Goal: Task Accomplishment & Management: Complete application form

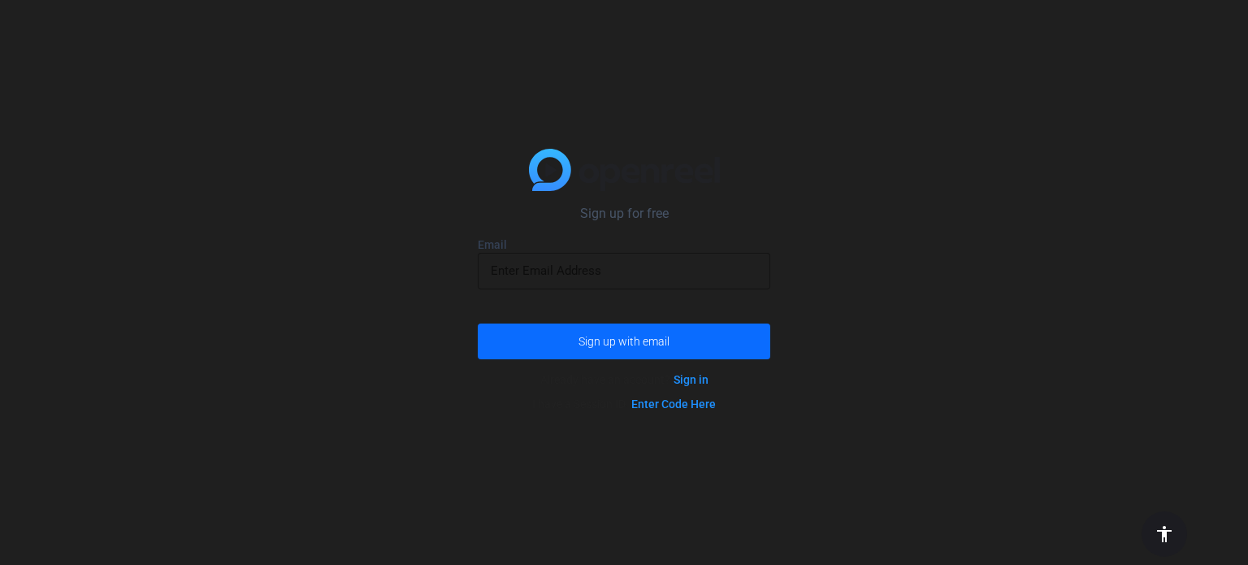
click at [616, 341] on span "Sign up with email" at bounding box center [623, 341] width 91 height 0
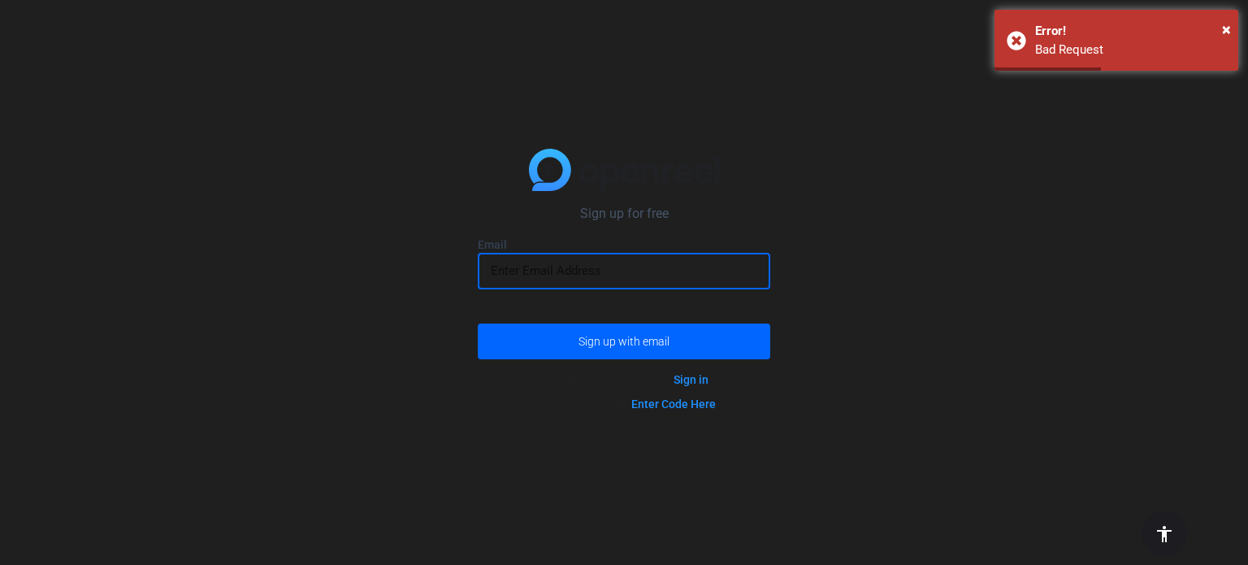
click at [592, 276] on input "email" at bounding box center [624, 270] width 266 height 19
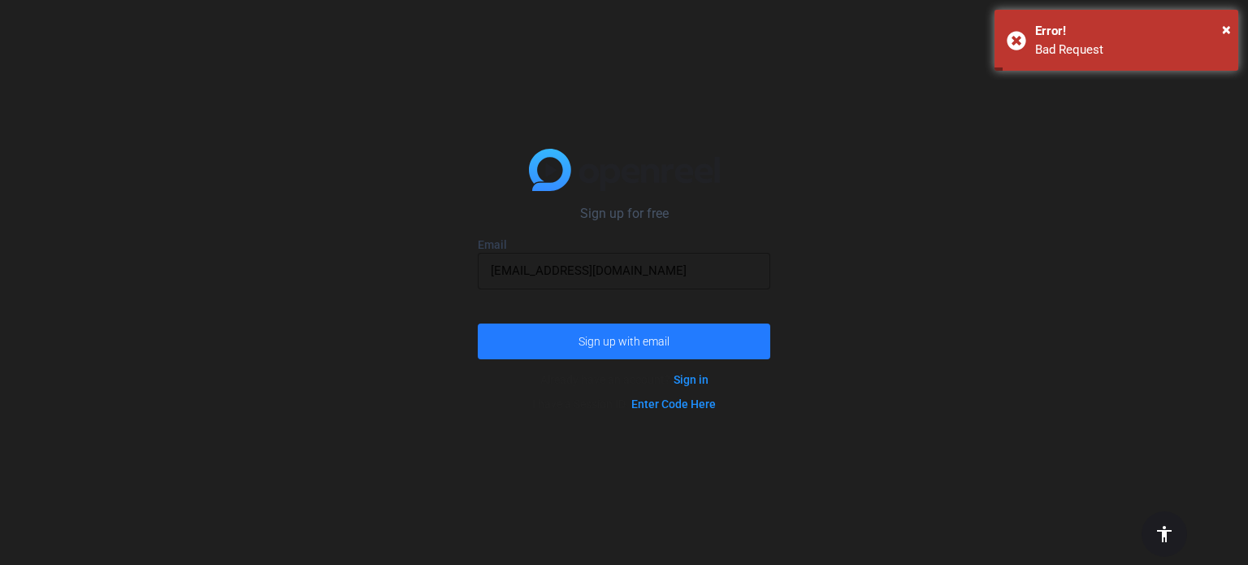
click at [627, 341] on span "Sign up with email" at bounding box center [623, 341] width 91 height 0
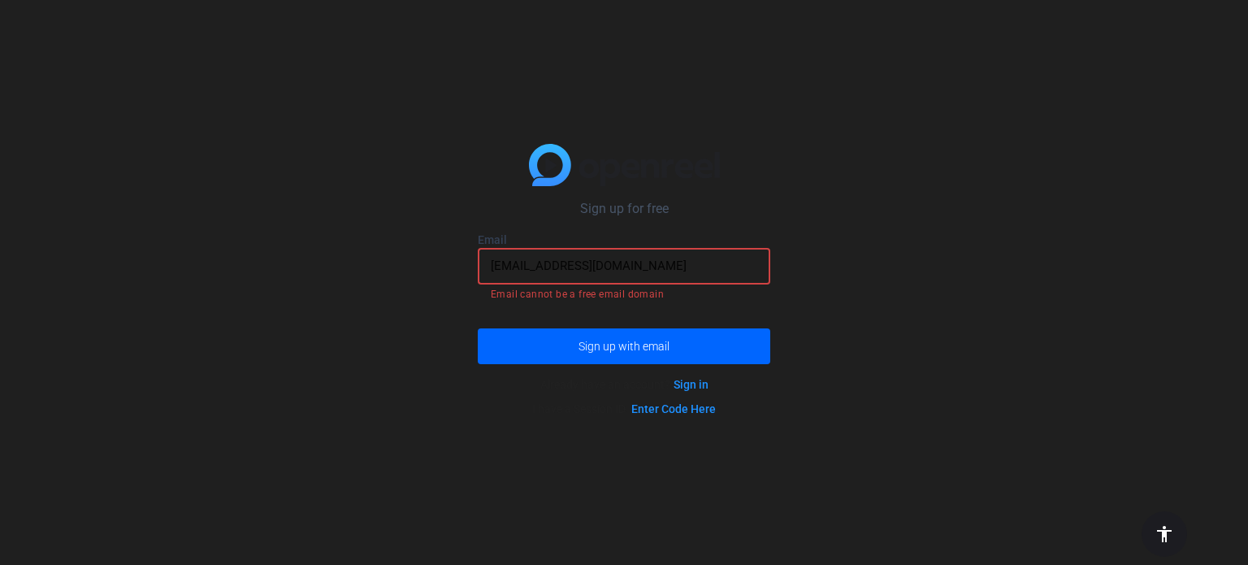
click at [678, 272] on input "thereckonandreveal@gmail.com" at bounding box center [624, 265] width 266 height 19
drag, startPoint x: 682, startPoint y: 271, endPoint x: 685, endPoint y: 259, distance: 11.8
click at [683, 263] on input "thereckonandreveal@gmail.com" at bounding box center [624, 265] width 266 height 19
click at [686, 257] on input "thereckonandreveal@gmail.com" at bounding box center [624, 265] width 266 height 19
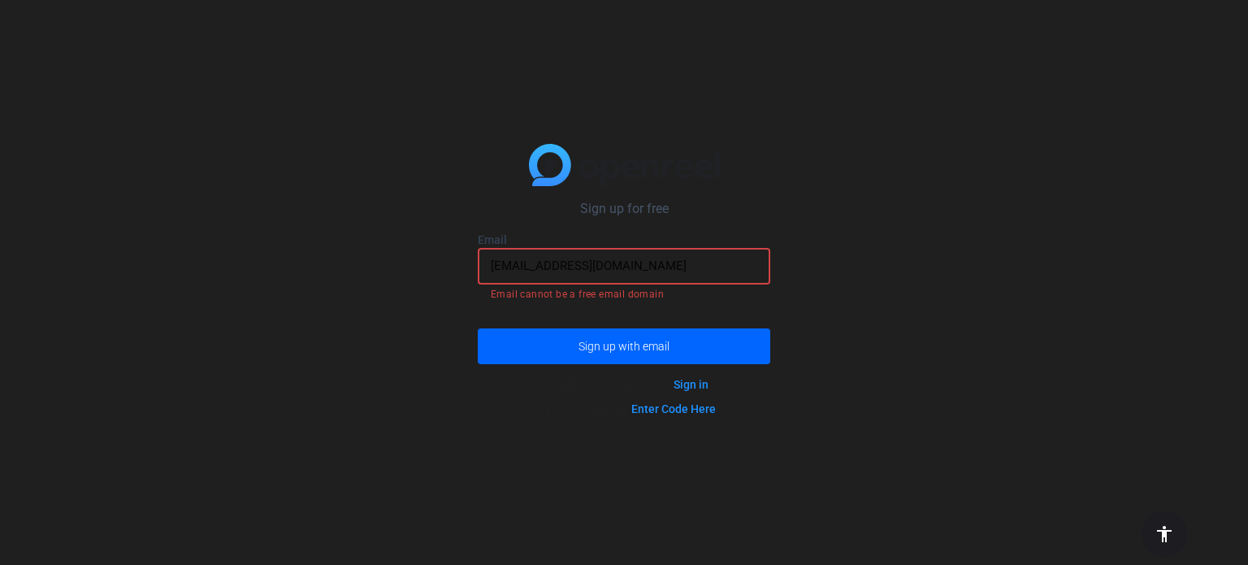
click at [688, 258] on input "thereckonandreveal@gmail.com" at bounding box center [624, 265] width 266 height 19
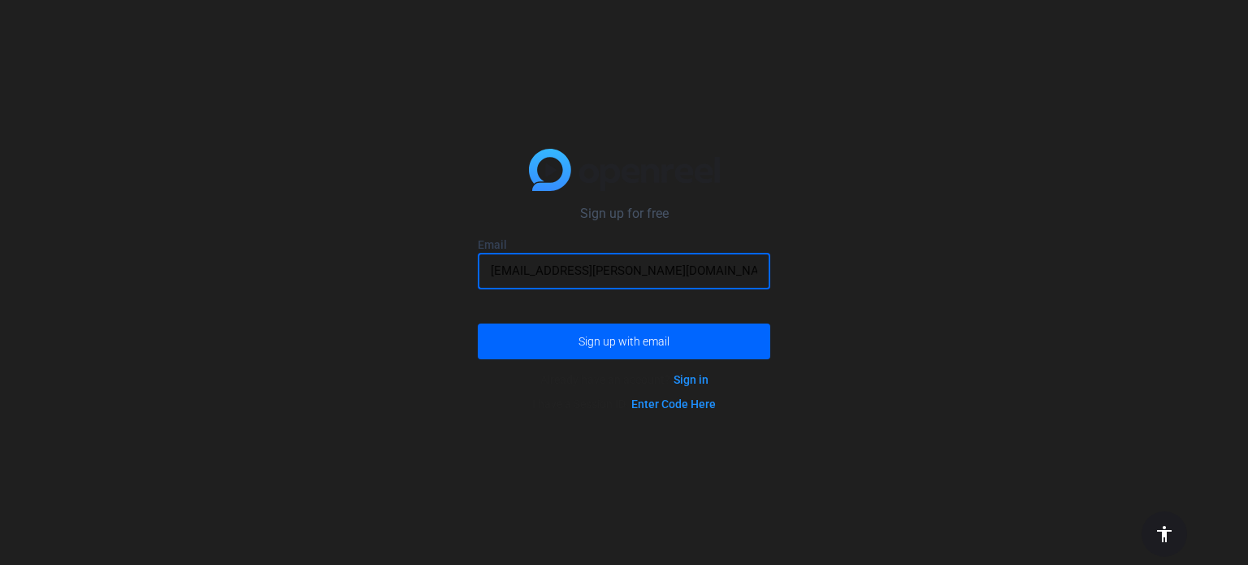
type input "RJ.THOMPSON@UGEAUXTRAVELCO.COM"
click at [478, 323] on button "Sign up with email" at bounding box center [624, 341] width 292 height 36
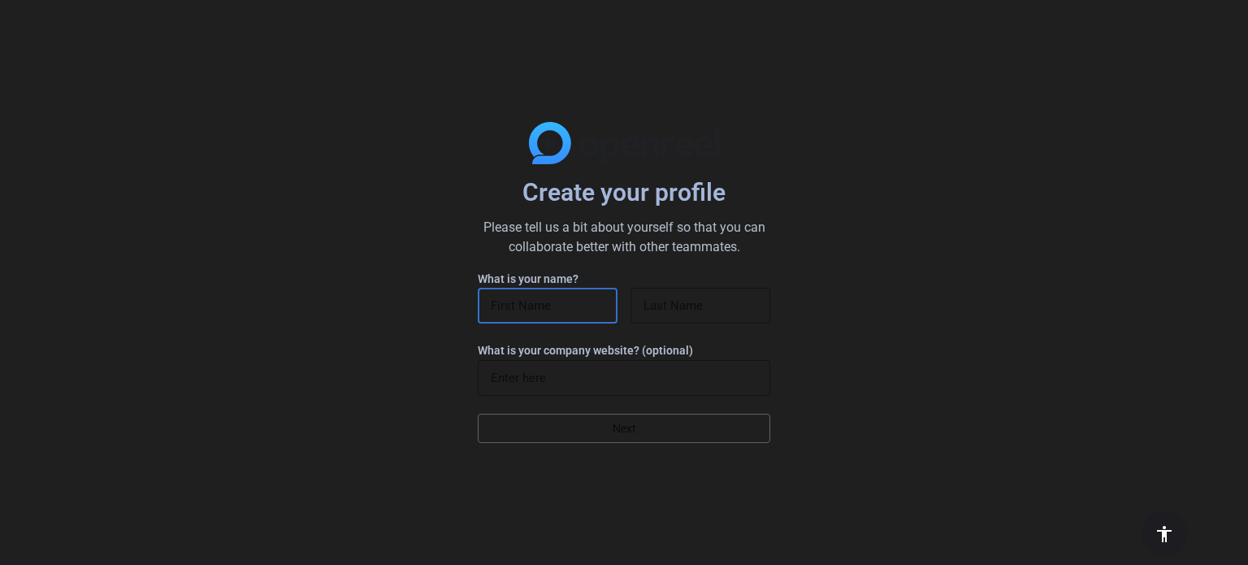
click at [530, 299] on input at bounding box center [548, 305] width 114 height 19
type input "RJ"
type input "[PERSON_NAME]"
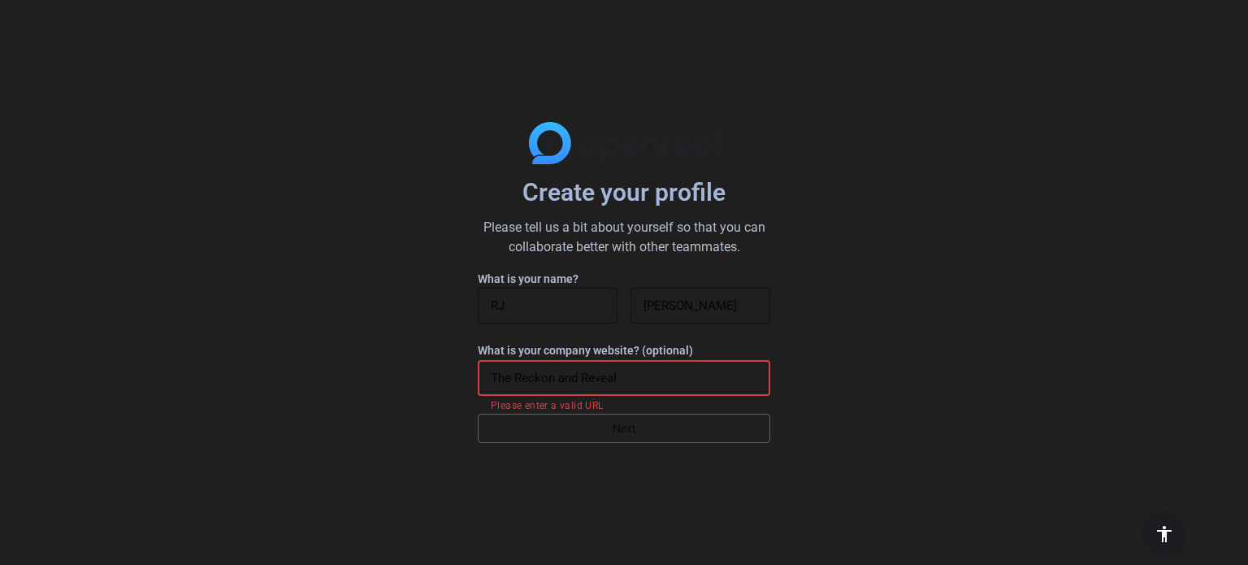
click at [629, 374] on input "The Reckon and Reveal" at bounding box center [624, 377] width 266 height 19
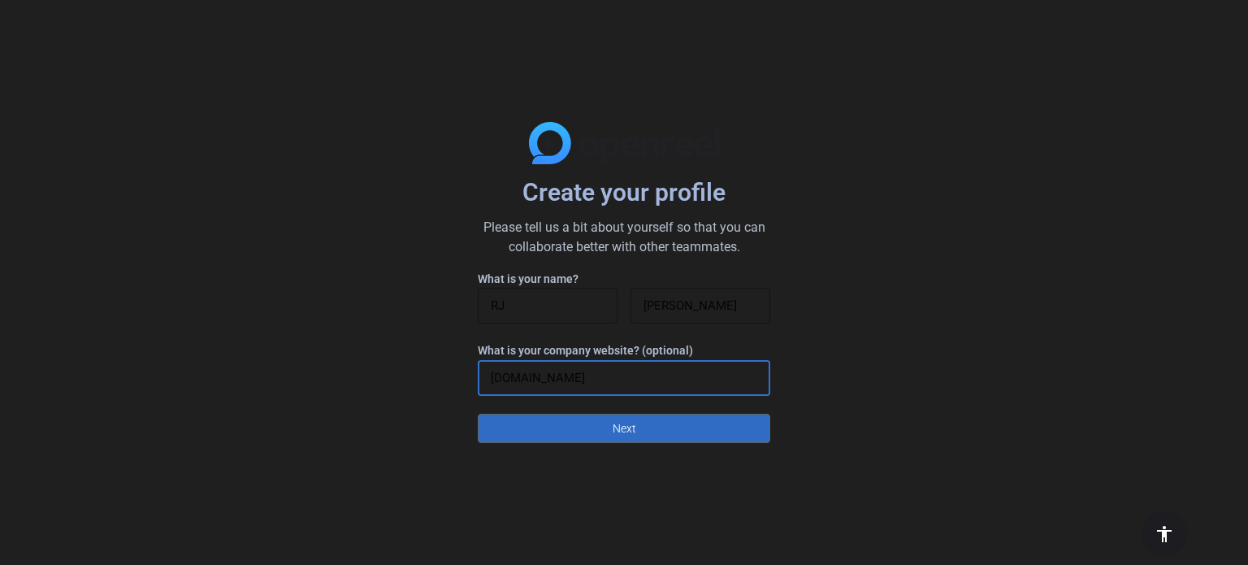
type input "[DOMAIN_NAME]"
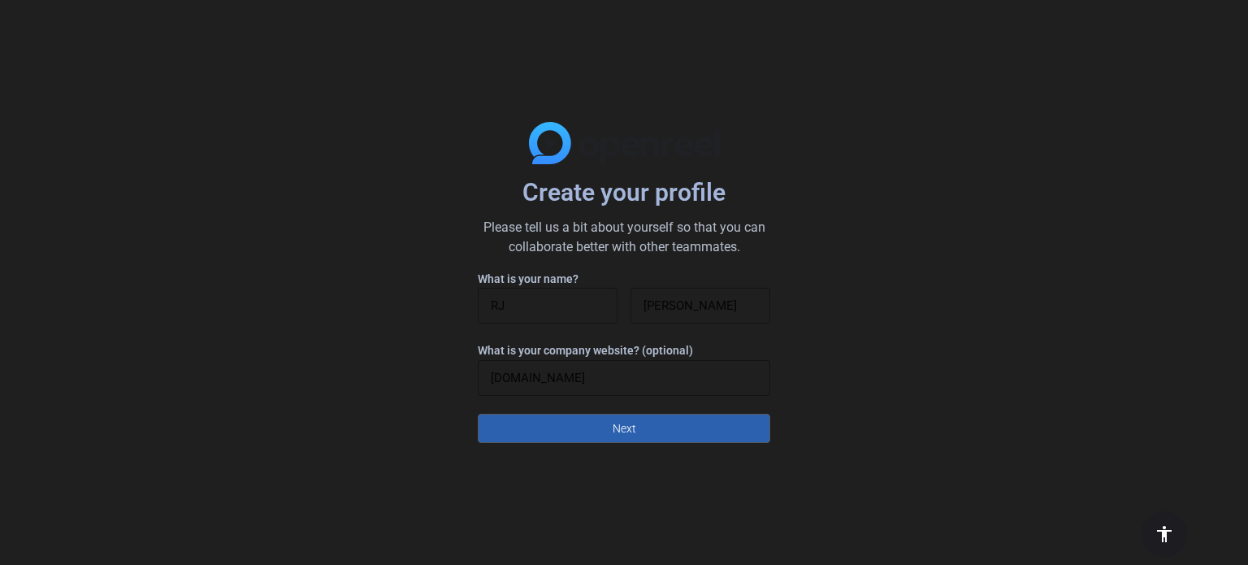
click at [625, 435] on span "Next" at bounding box center [625, 428] width 24 height 31
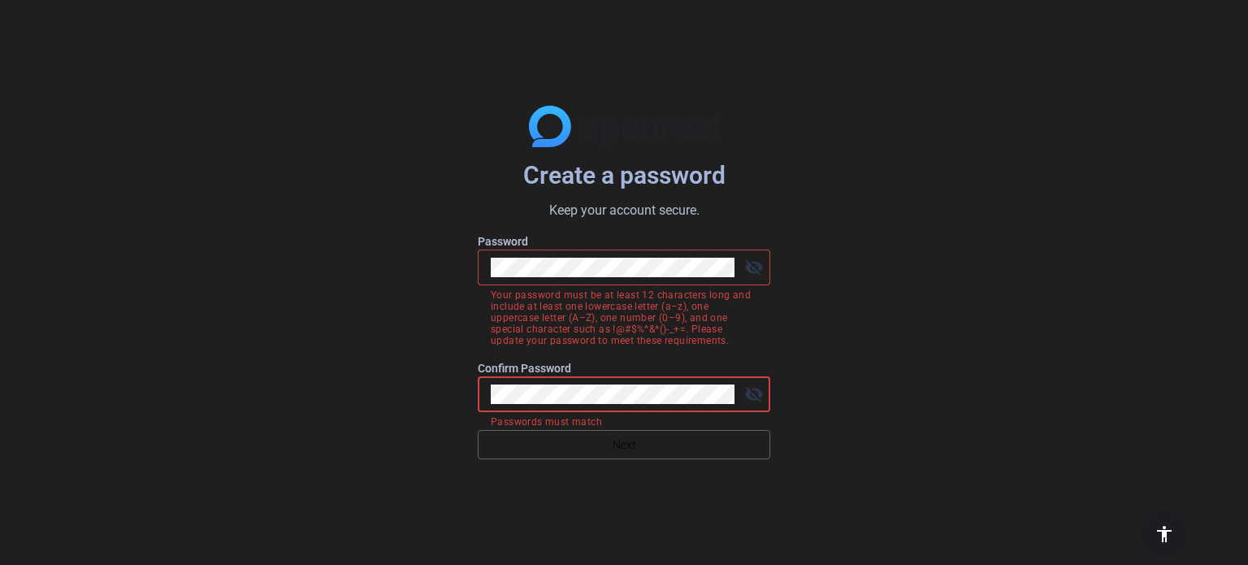
click at [478, 430] on button "Next" at bounding box center [624, 444] width 292 height 29
click at [654, 282] on div at bounding box center [613, 267] width 244 height 36
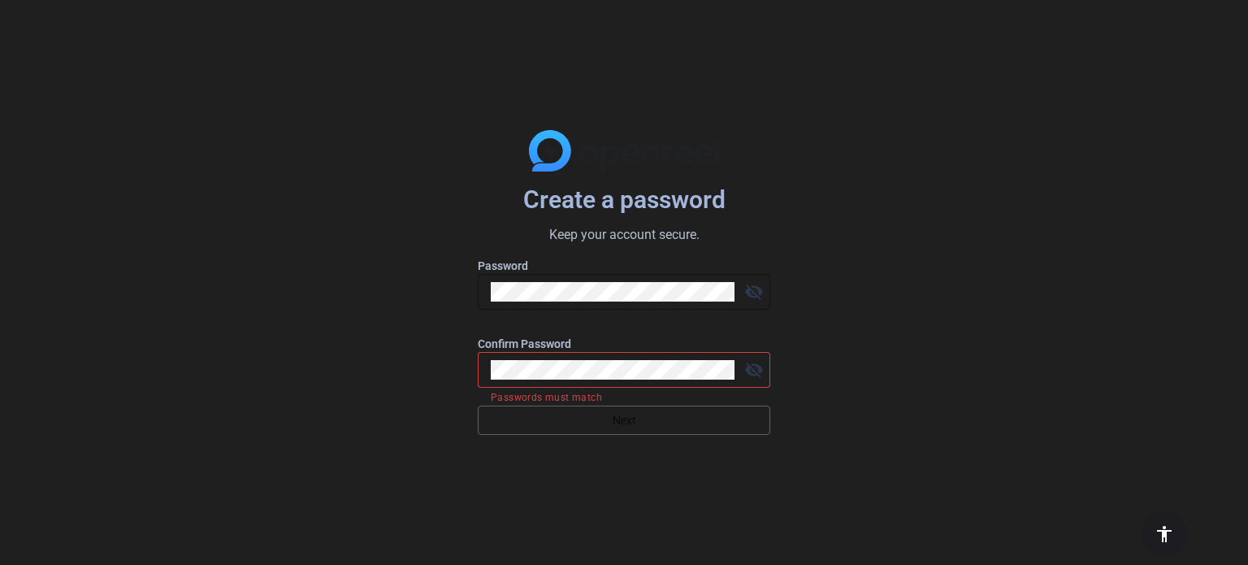
click at [888, 349] on div "Create a password Keep your account secure. Password visibility_off Confirm Pas…" at bounding box center [624, 282] width 1248 height 565
click at [759, 375] on mat-icon "visibility_off" at bounding box center [754, 369] width 32 height 32
click at [754, 294] on mat-icon "visibility_off" at bounding box center [754, 291] width 32 height 32
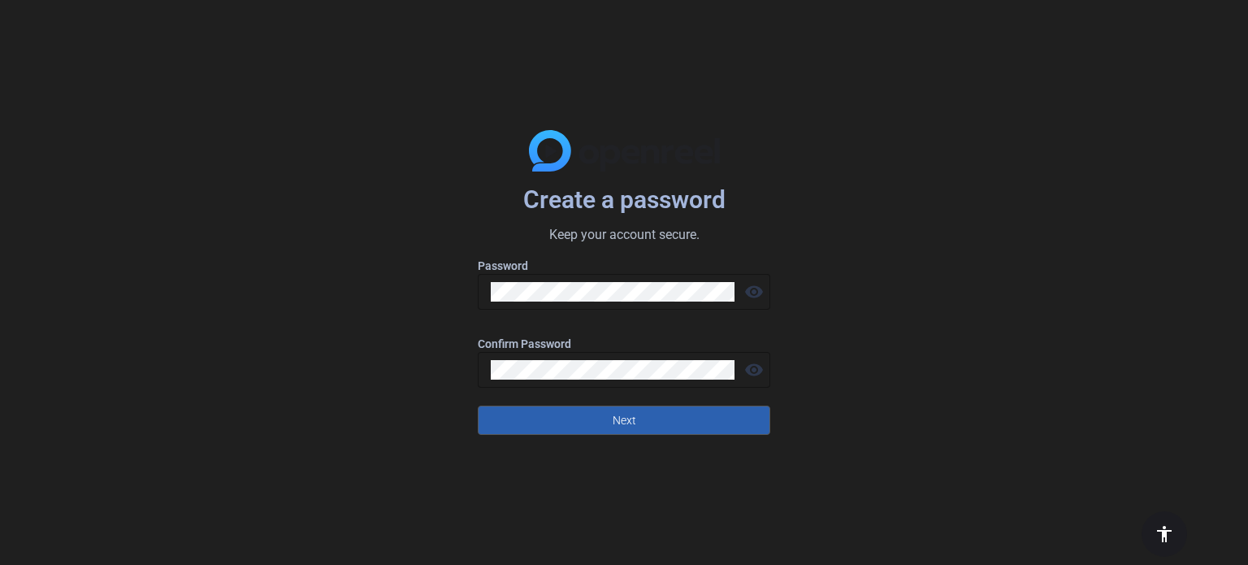
click at [614, 431] on span "Next" at bounding box center [625, 420] width 24 height 31
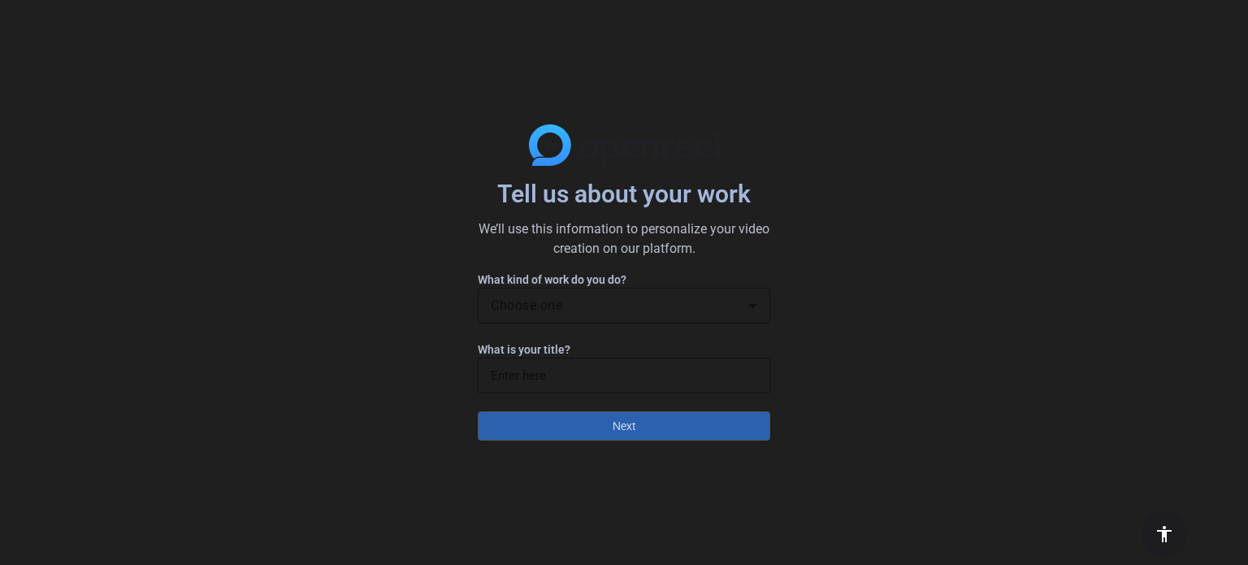
click at [725, 418] on span at bounding box center [624, 425] width 291 height 39
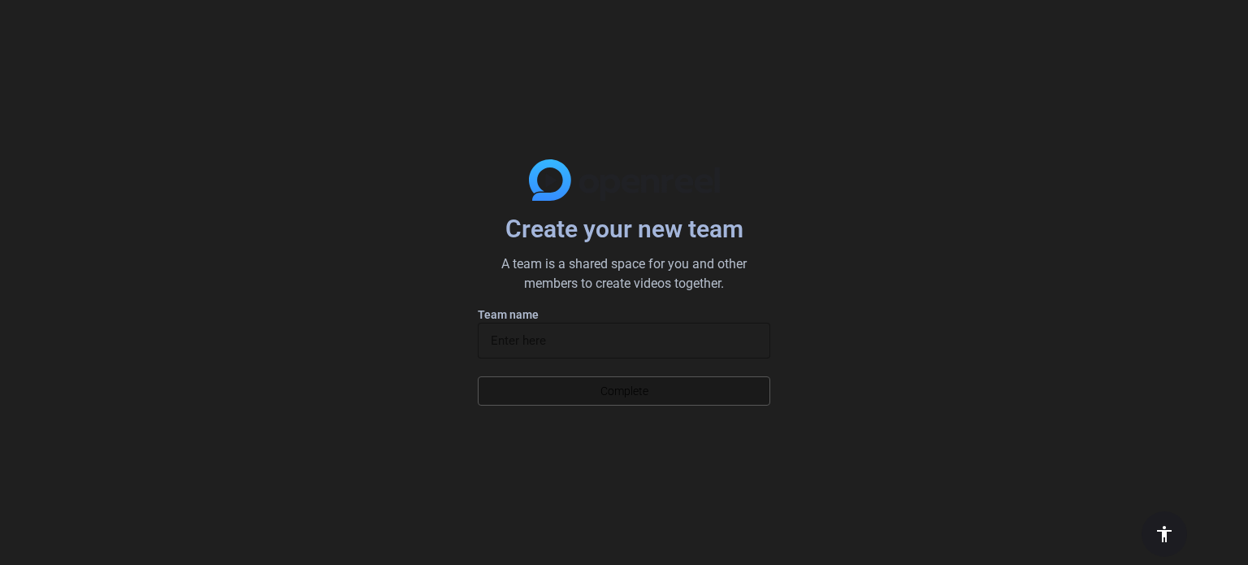
click at [682, 388] on span at bounding box center [624, 390] width 291 height 39
click at [567, 337] on input at bounding box center [624, 340] width 266 height 19
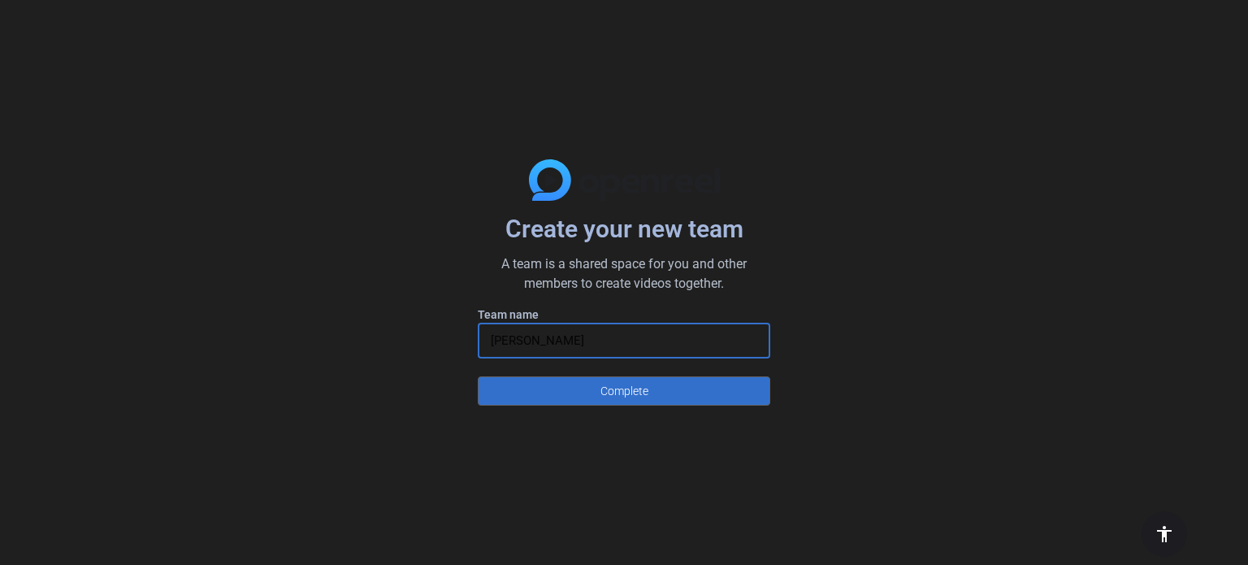
type input "[PERSON_NAME]"
click at [478, 376] on button "Complete" at bounding box center [624, 390] width 292 height 29
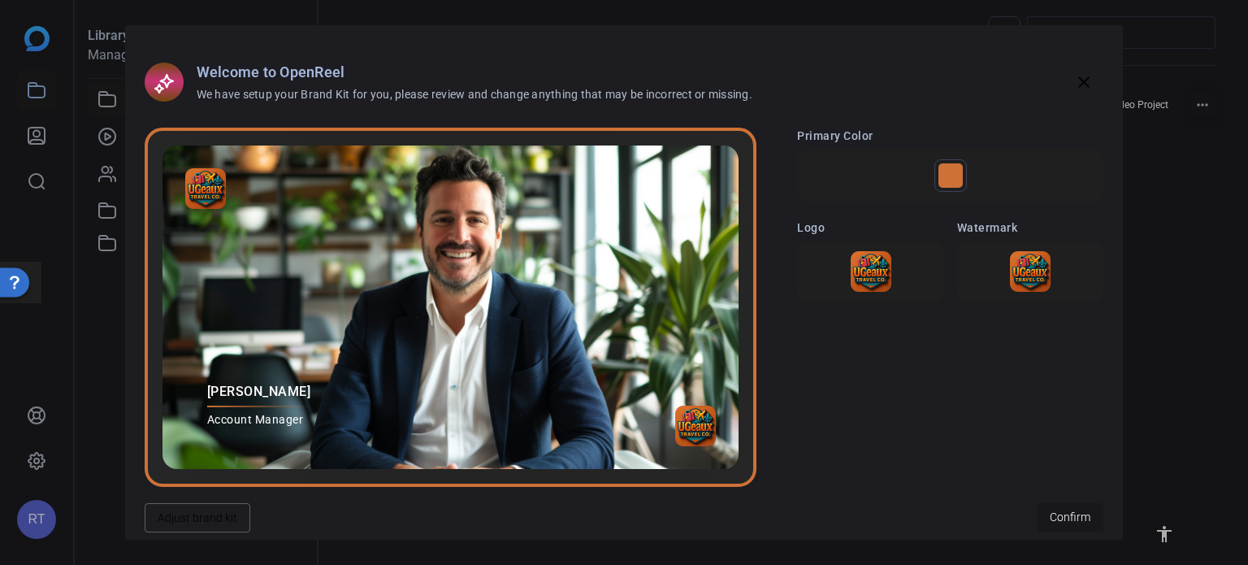
click at [1073, 507] on span at bounding box center [1070, 517] width 67 height 39
